Goal: Use online tool/utility: Utilize a website feature to perform a specific function

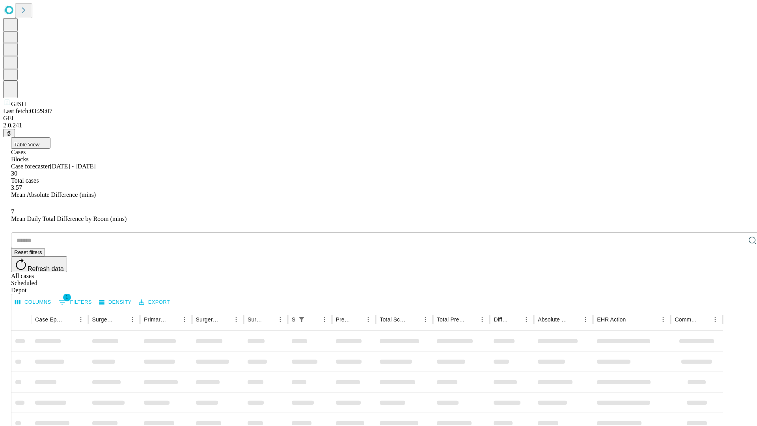
click at [39, 142] on span "Table View" at bounding box center [26, 145] width 25 height 6
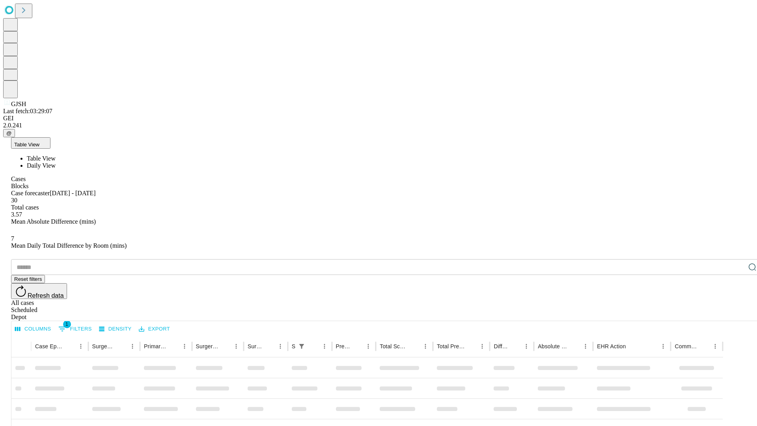
click at [56, 162] on span "Daily View" at bounding box center [41, 165] width 29 height 7
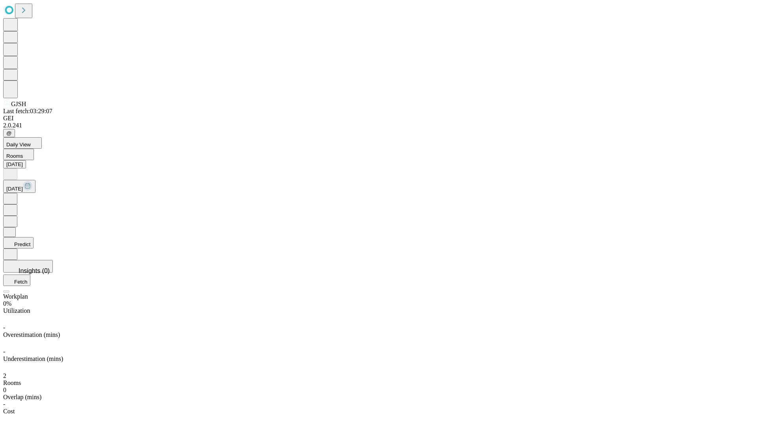
click at [34, 237] on button "Predict" at bounding box center [18, 242] width 30 height 11
